Goal: Check status: Check status

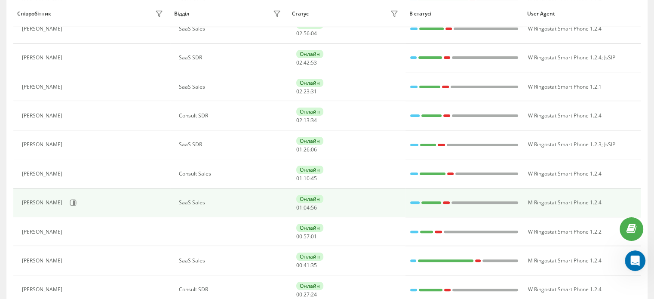
scroll to position [258, 0]
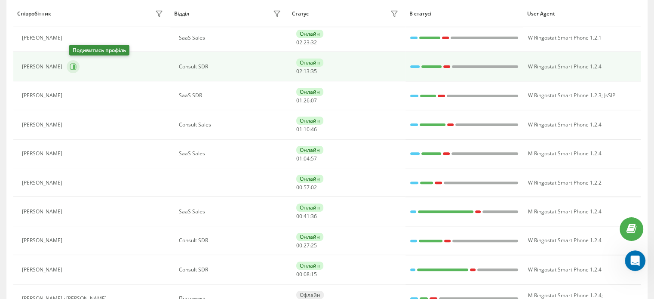
click at [76, 68] on icon at bounding box center [73, 66] width 7 height 7
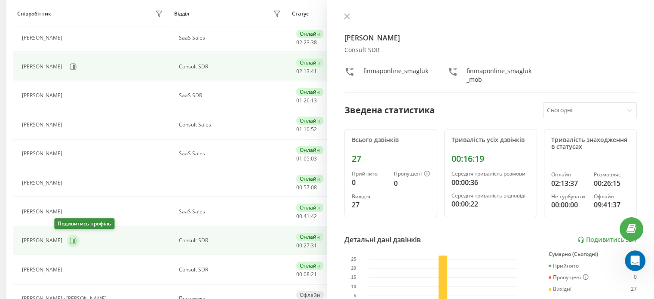
click at [70, 237] on icon at bounding box center [73, 240] width 6 height 6
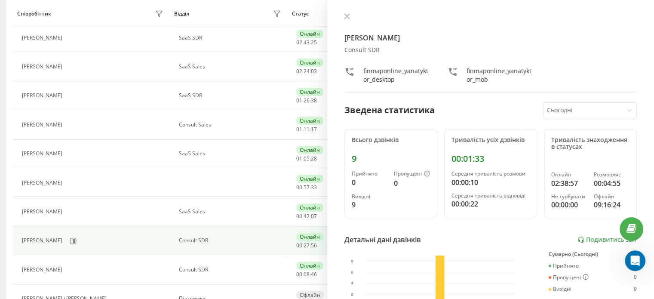
scroll to position [114, 0]
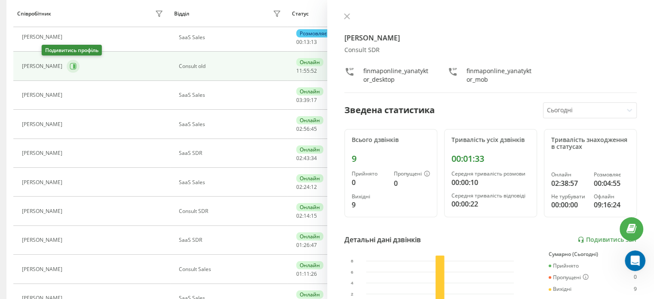
click at [70, 65] on icon at bounding box center [73, 66] width 7 height 7
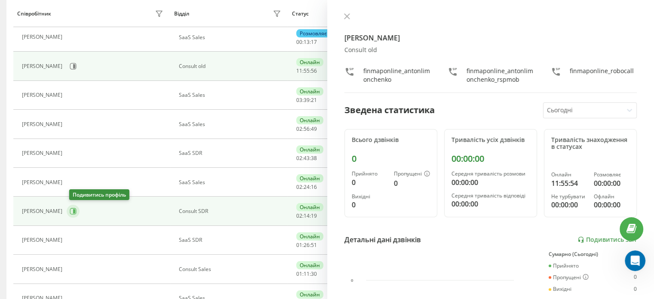
click at [76, 214] on button at bounding box center [73, 211] width 13 height 13
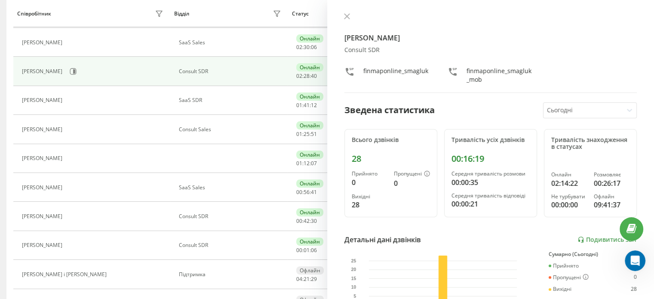
scroll to position [286, 0]
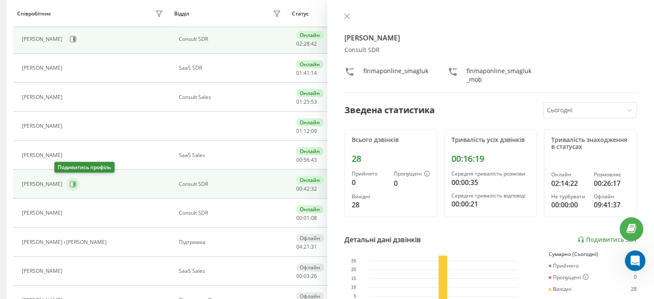
click at [73, 182] on icon at bounding box center [74, 184] width 2 height 4
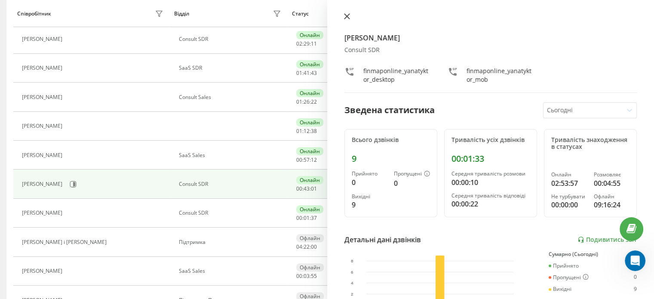
click at [345, 15] on icon at bounding box center [347, 16] width 6 height 6
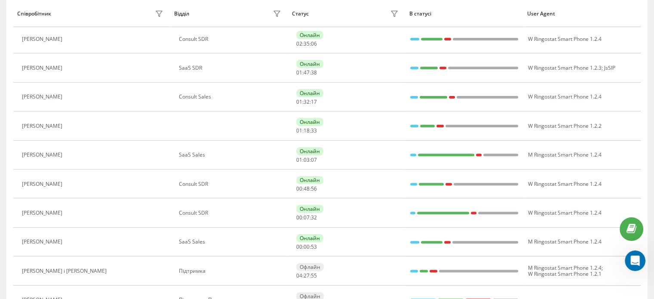
scroll to position [84, 0]
